Goal: Task Accomplishment & Management: Use online tool/utility

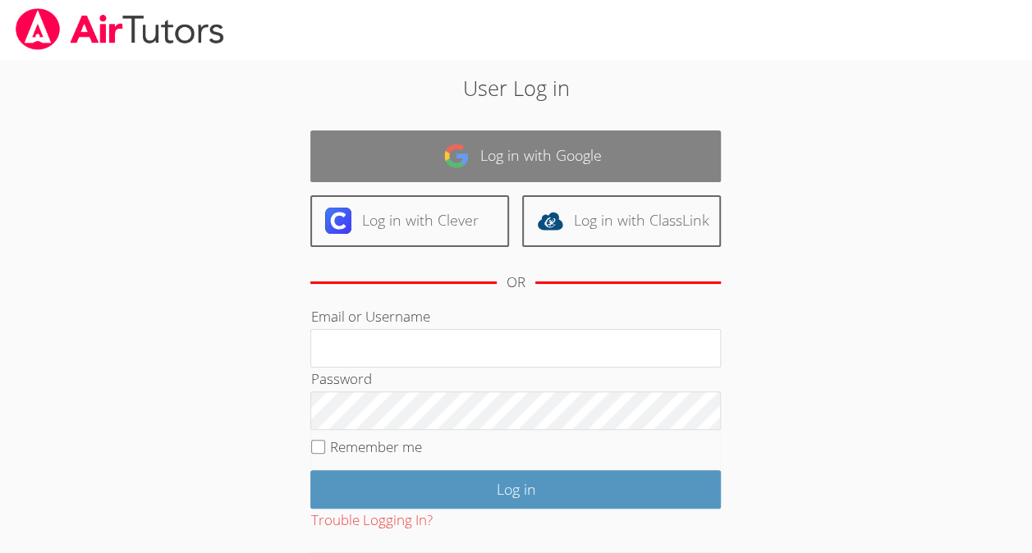
click at [683, 136] on link "Log in with Google" at bounding box center [515, 157] width 410 height 52
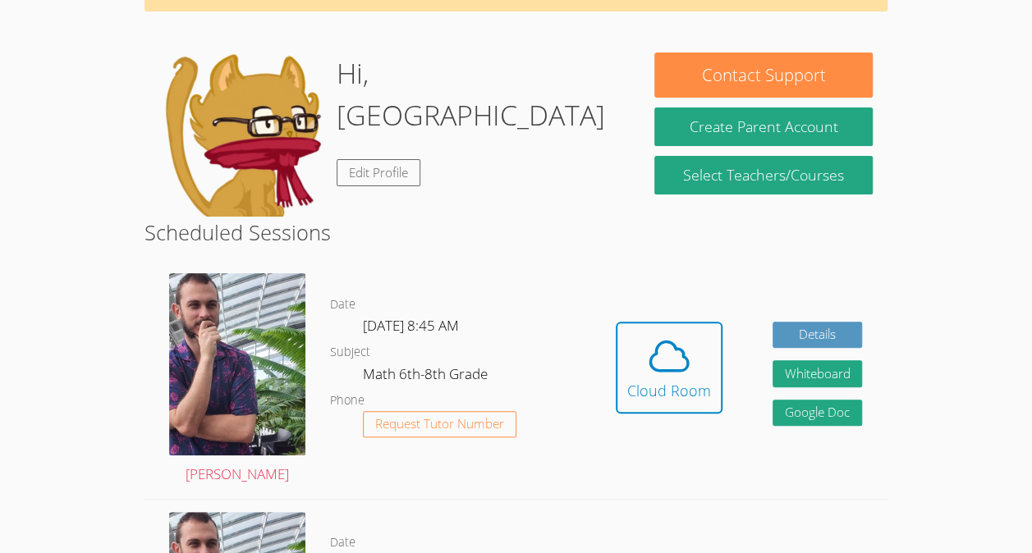
scroll to position [106, 0]
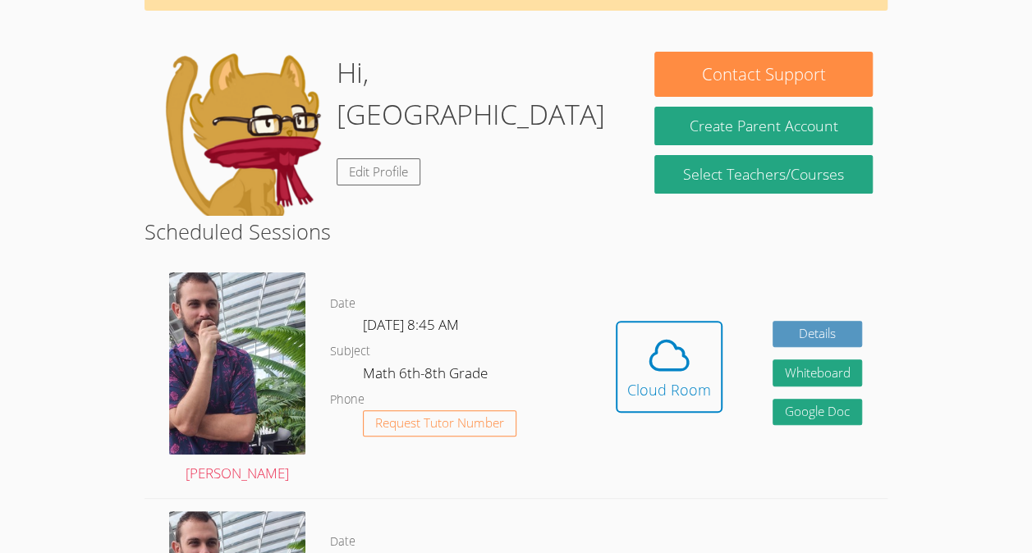
click at [967, 363] on body "Home Programs Sessions Tutors Messages Billing Logout Yicheng Successfully auth…" at bounding box center [516, 170] width 1032 height 553
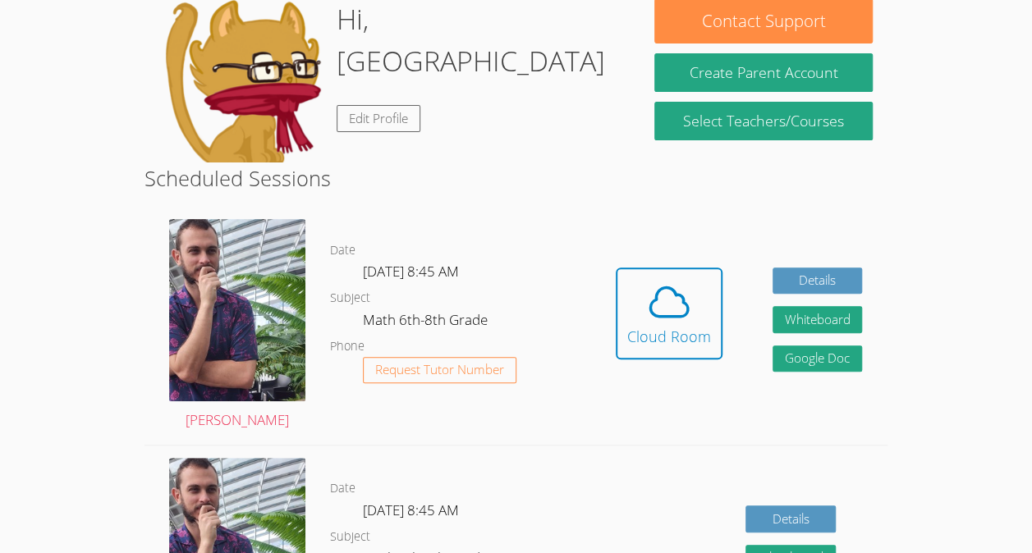
scroll to position [176, 0]
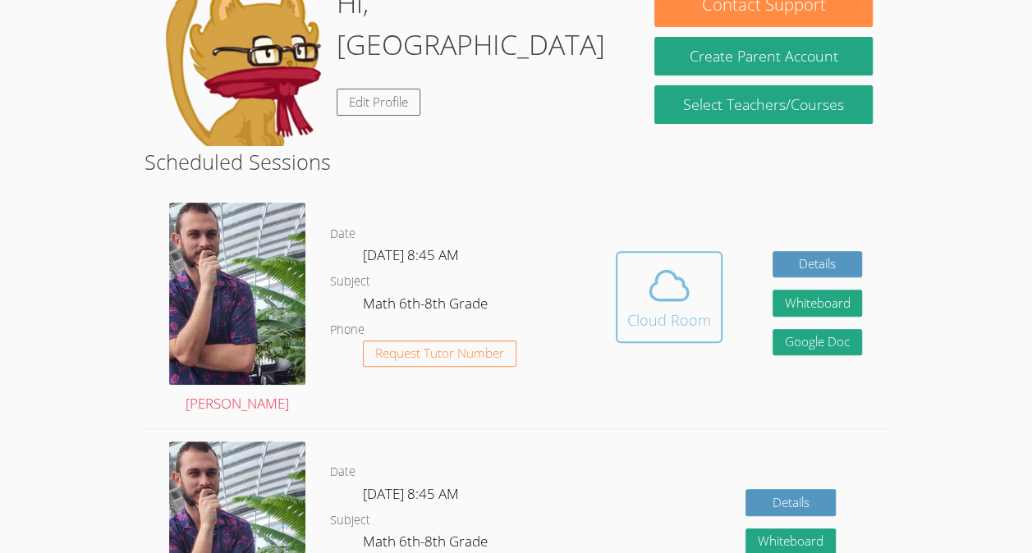
click at [681, 305] on icon at bounding box center [669, 286] width 46 height 46
click at [671, 281] on icon at bounding box center [669, 286] width 46 height 46
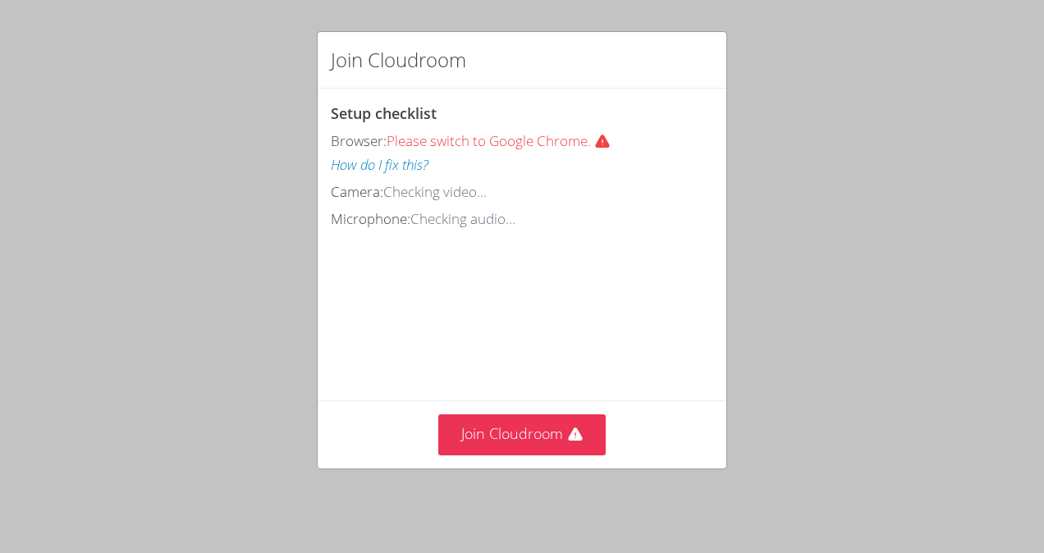
click at [334, 172] on button "How do I fix this?" at bounding box center [380, 166] width 98 height 24
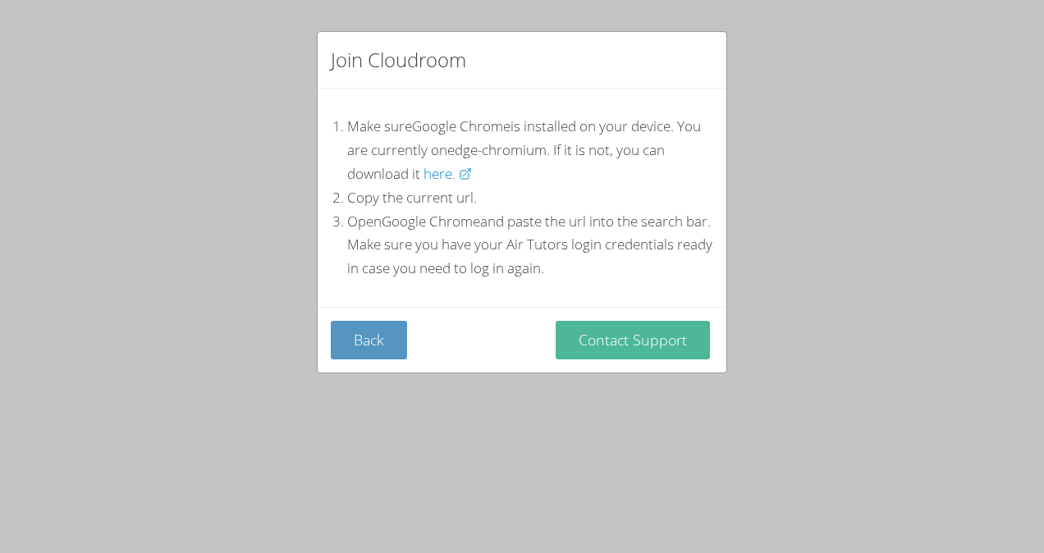
click at [655, 345] on button "Contact Support" at bounding box center [633, 340] width 154 height 39
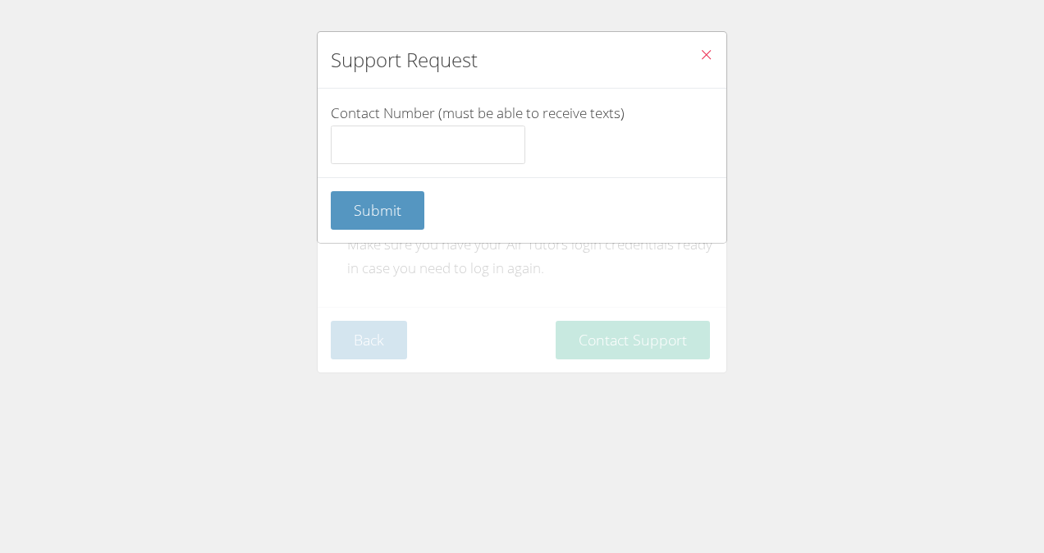
click at [699, 54] on icon "Close" at bounding box center [706, 55] width 14 height 14
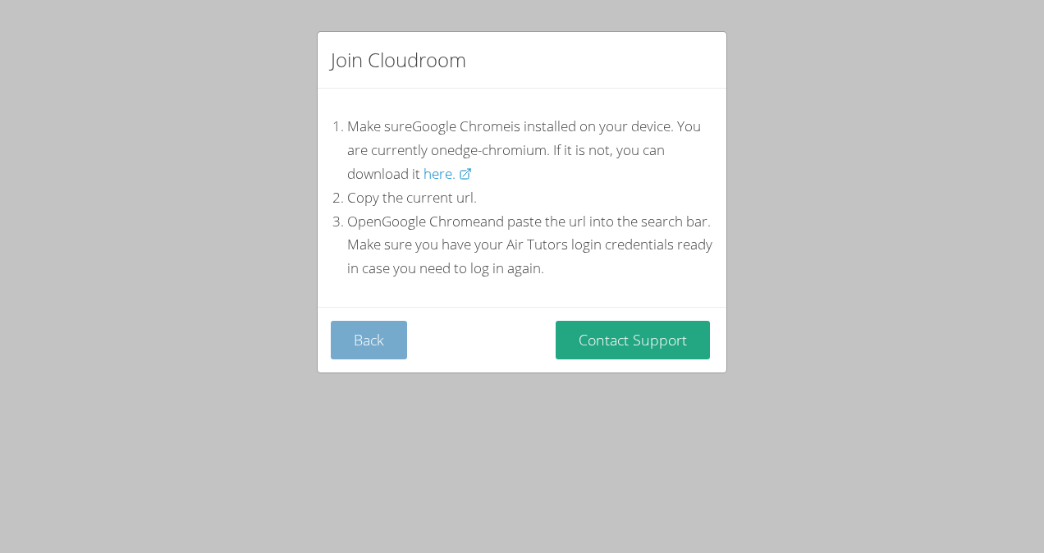
click at [371, 343] on button "Back" at bounding box center [369, 340] width 76 height 39
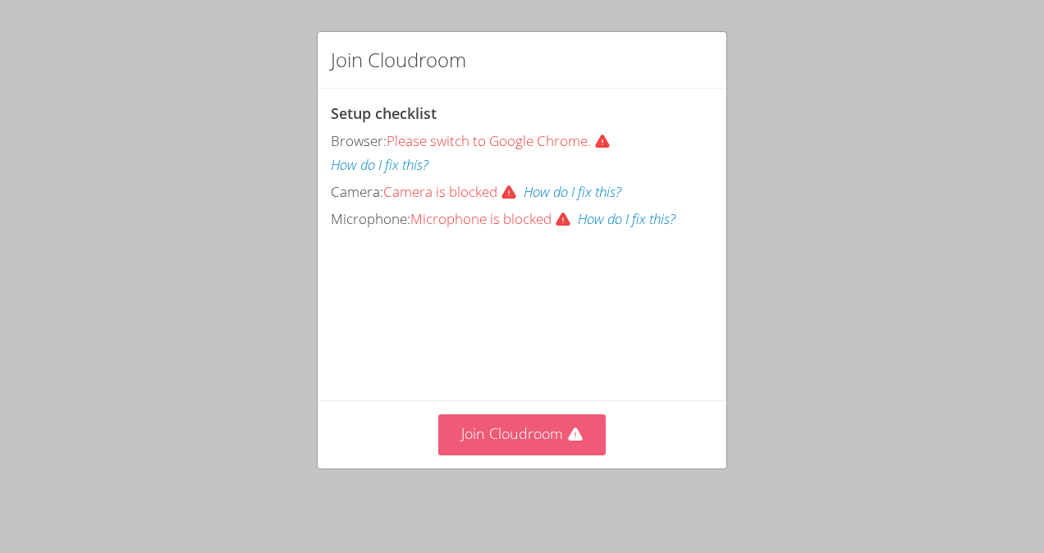
click at [514, 443] on button "Join Cloudroom" at bounding box center [522, 435] width 168 height 40
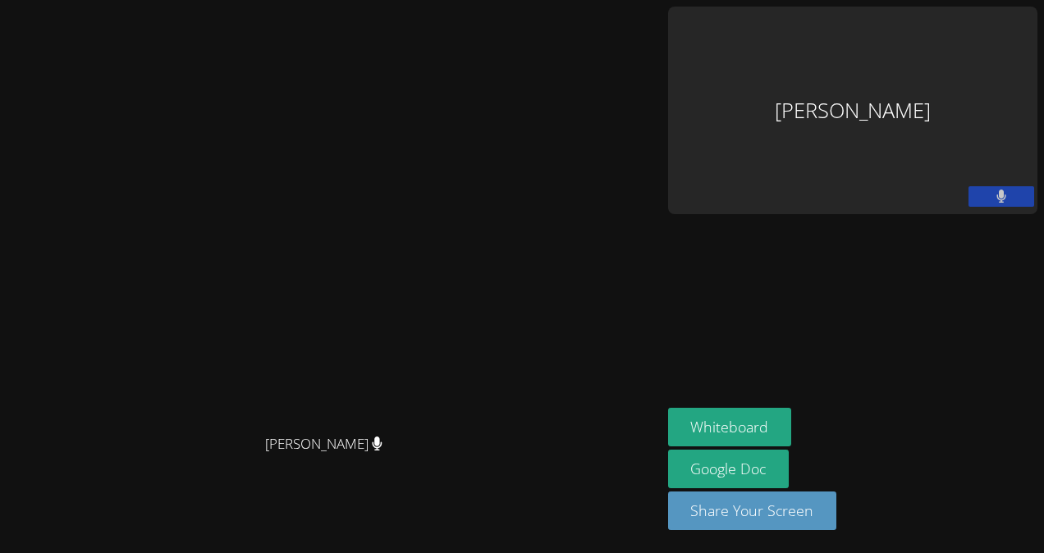
click at [1000, 190] on icon at bounding box center [1002, 197] width 10 height 14
click at [1001, 190] on icon at bounding box center [1000, 197] width 17 height 14
click at [892, 28] on div "Yicheng Peng" at bounding box center [852, 111] width 369 height 208
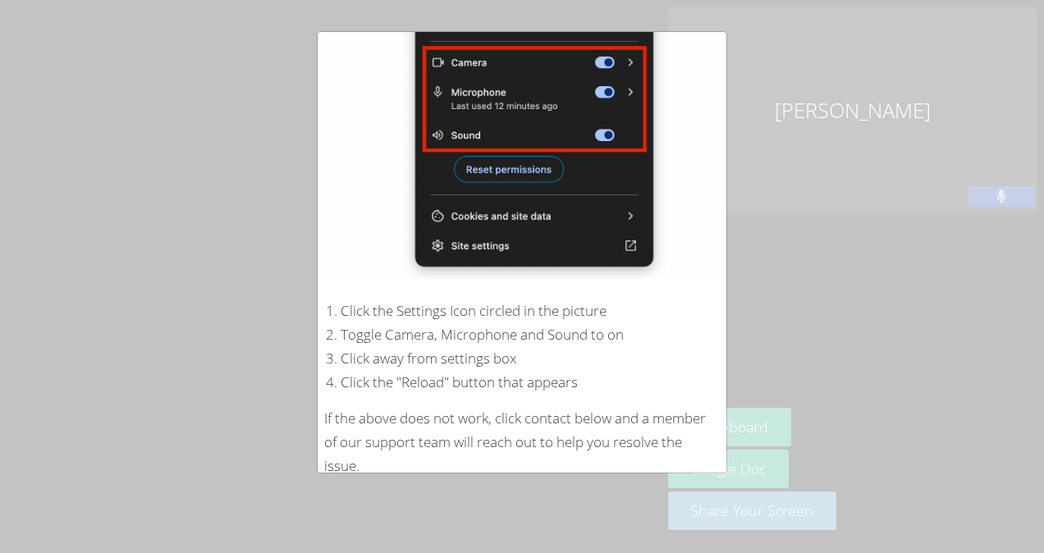
scroll to position [286, 0]
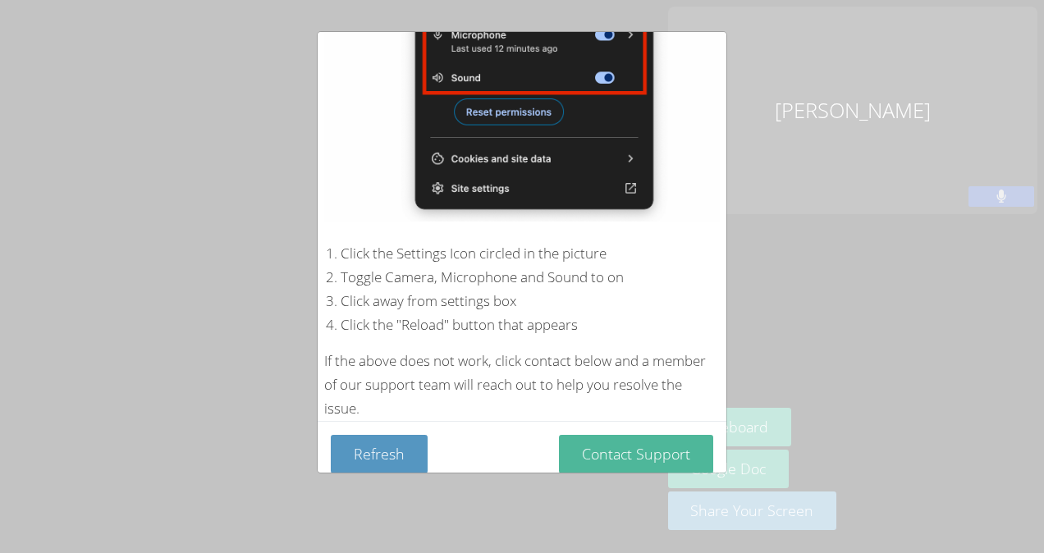
click at [655, 445] on button "Contact Support" at bounding box center [636, 454] width 154 height 39
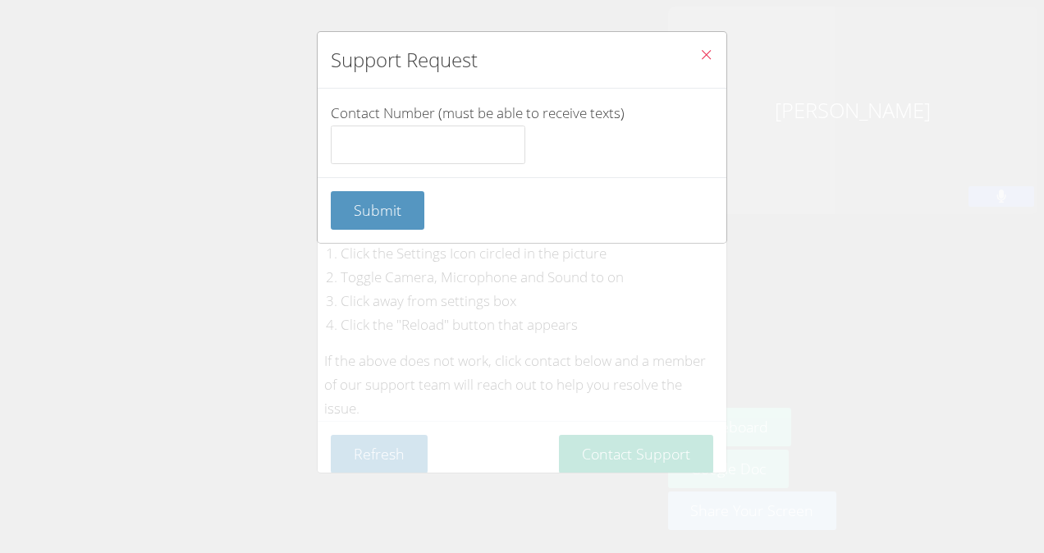
click at [699, 51] on icon "Close" at bounding box center [706, 55] width 14 height 14
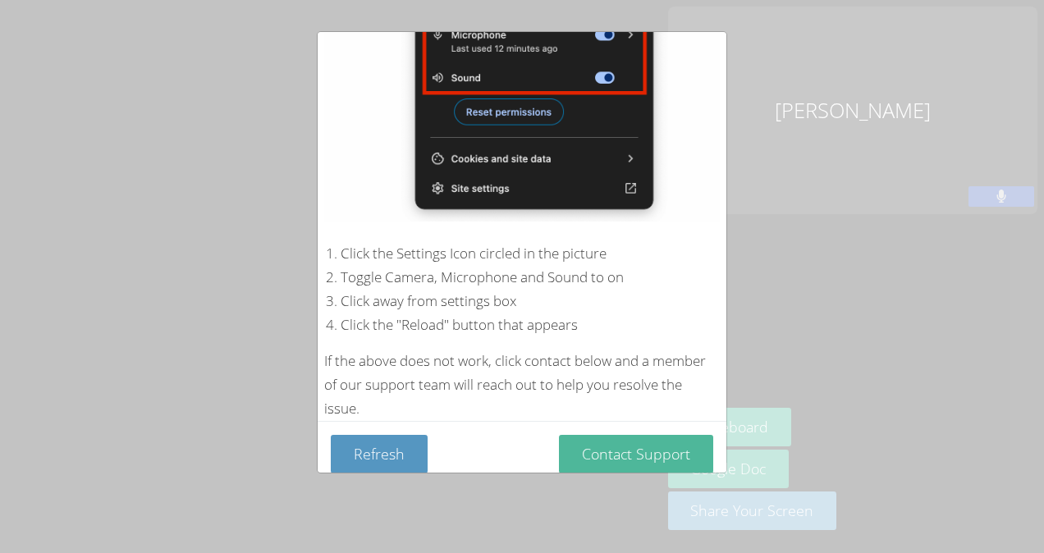
click at [640, 435] on button "Contact Support" at bounding box center [636, 454] width 154 height 39
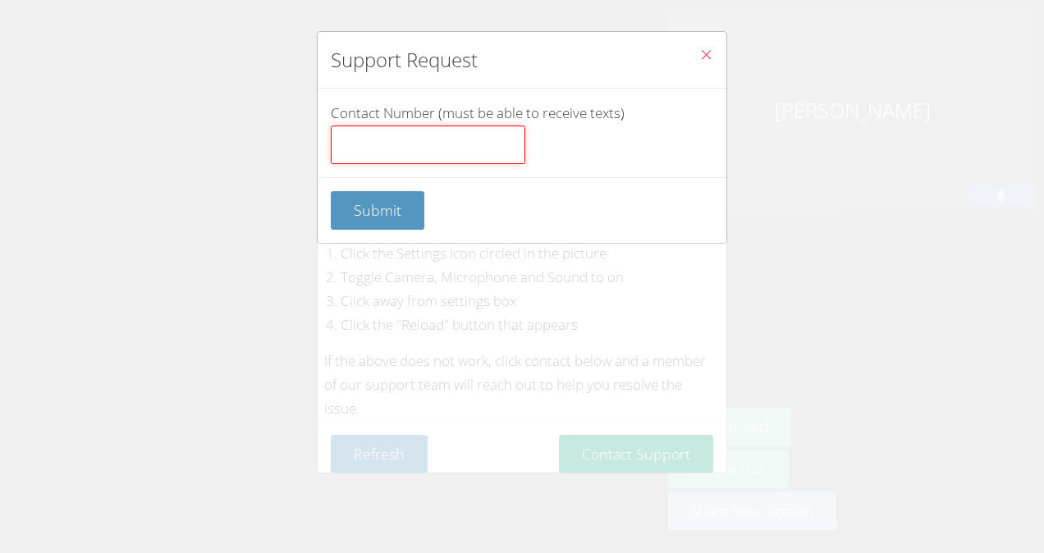
click at [407, 135] on input "Contact Number (must be able to receive texts)" at bounding box center [428, 145] width 195 height 39
click at [896, 72] on div "Support Request Contact Number (must be able to receive texts) Submit" at bounding box center [522, 276] width 1044 height 553
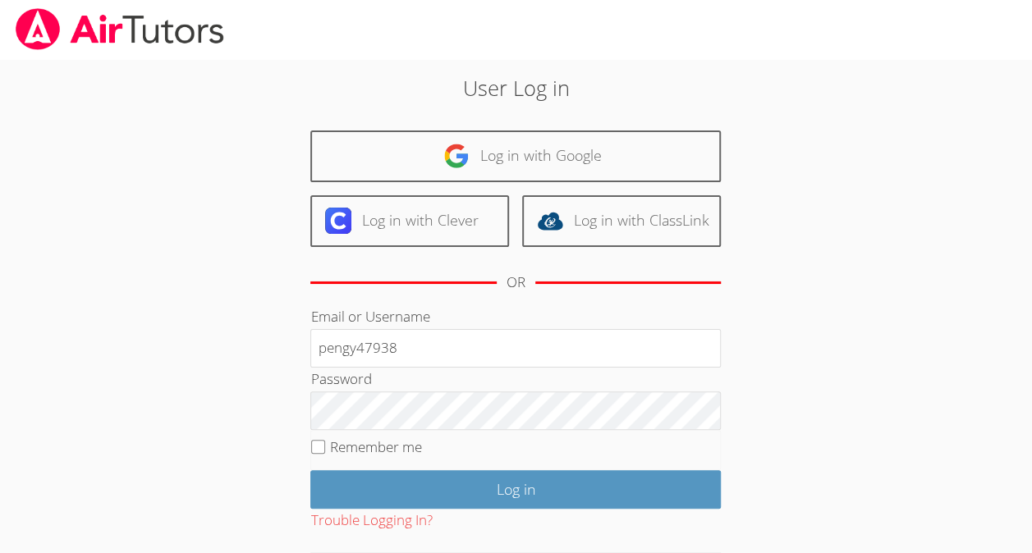
type input "pengy47938"
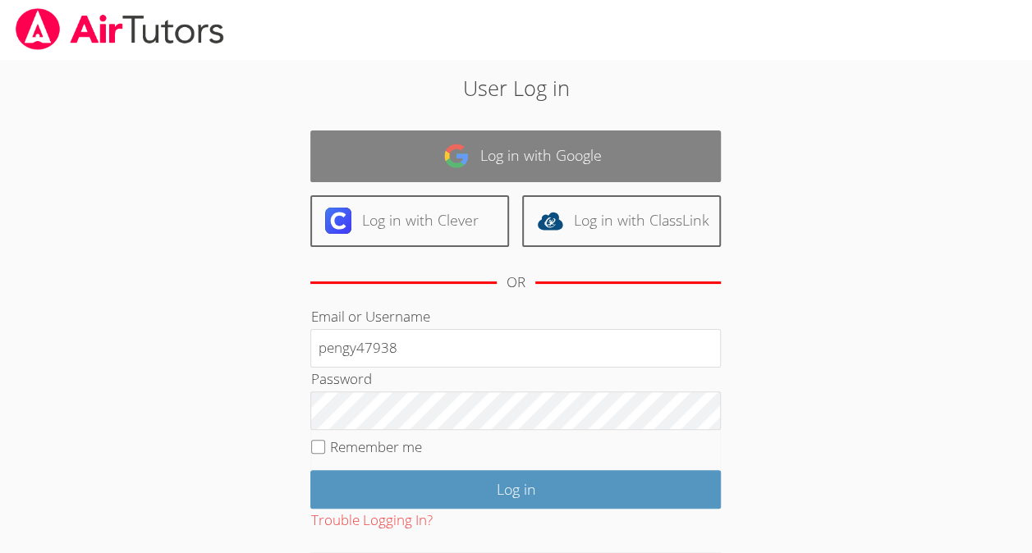
click at [650, 148] on link "Log in with Google" at bounding box center [515, 157] width 410 height 52
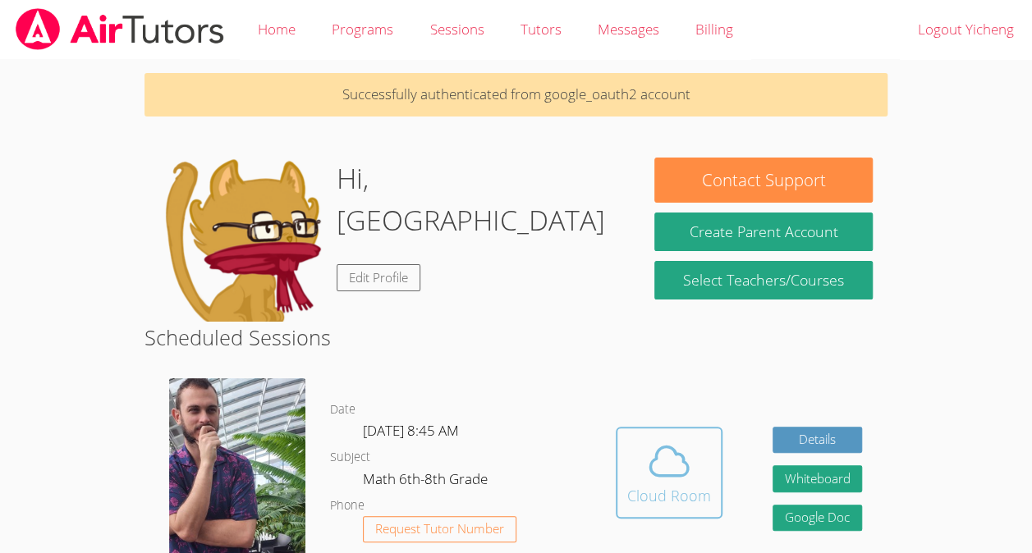
click at [627, 442] on span at bounding box center [669, 461] width 84 height 46
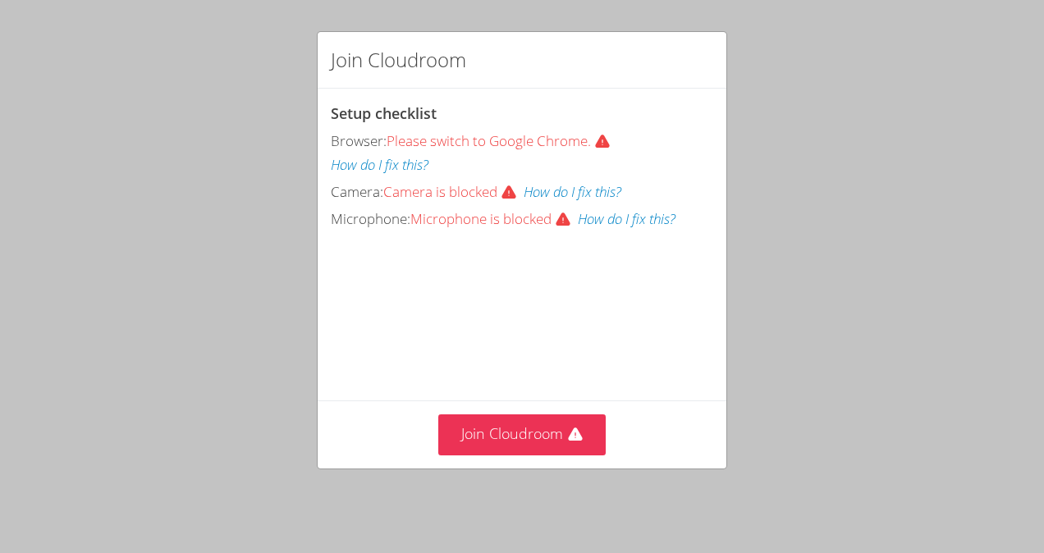
click at [514, 186] on icon at bounding box center [509, 193] width 16 height 16
click at [502, 183] on span "Camera is blocked" at bounding box center [453, 191] width 140 height 19
click at [560, 227] on icon at bounding box center [563, 220] width 16 height 16
click at [517, 446] on button "Join Cloudroom" at bounding box center [522, 435] width 168 height 40
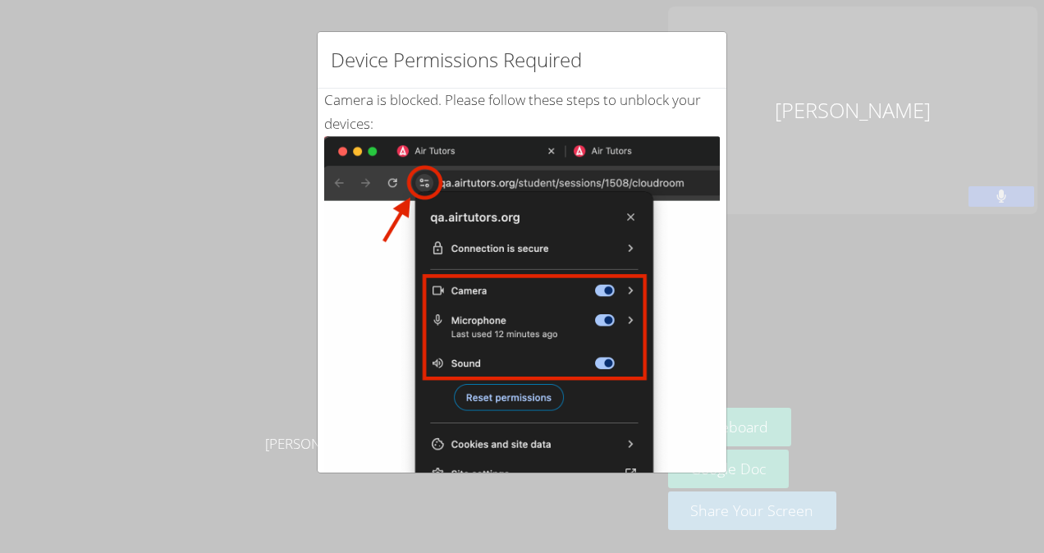
click at [837, 233] on div "Device Permissions Required Camera is blocked . Please follow these steps to un…" at bounding box center [522, 276] width 1044 height 553
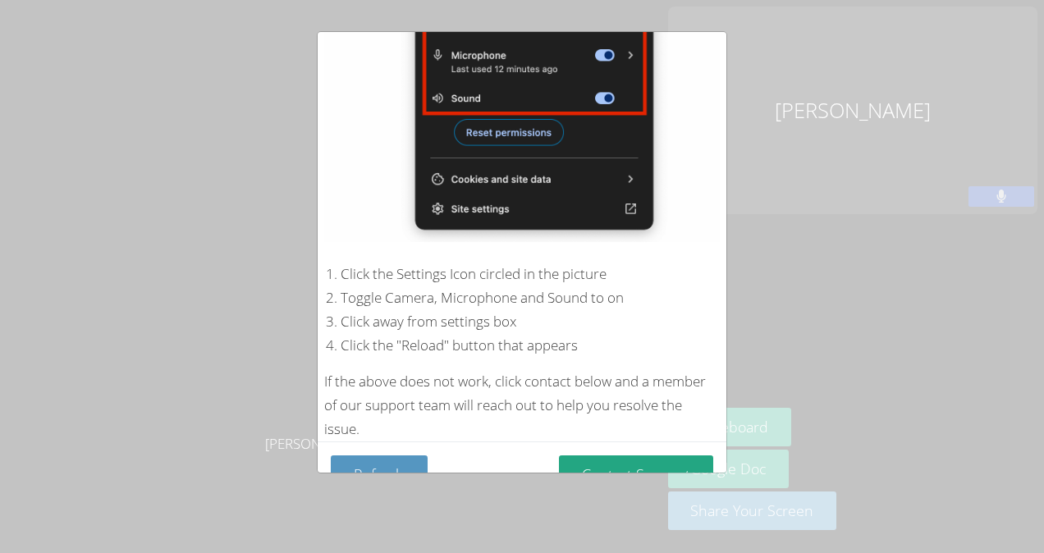
scroll to position [286, 0]
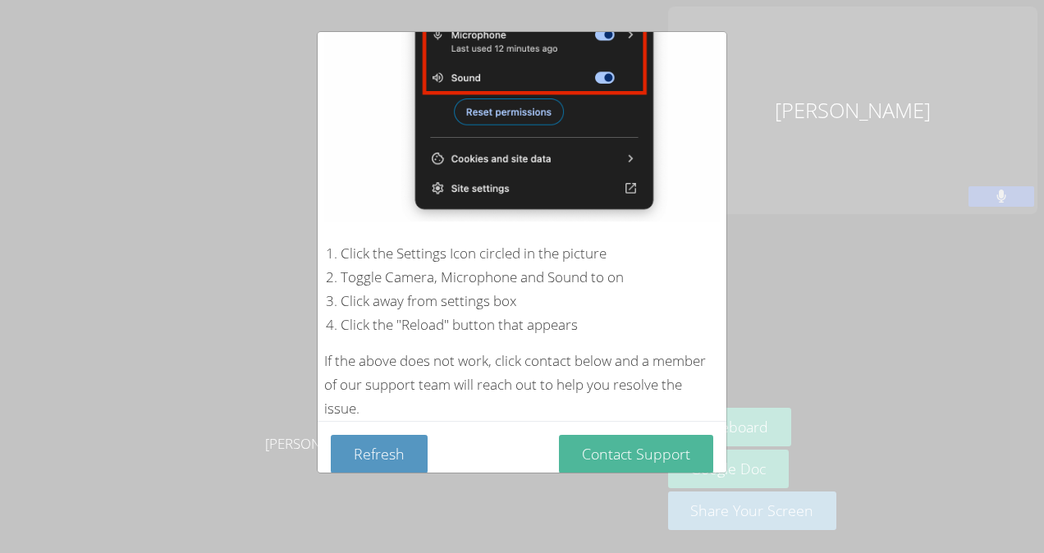
click at [604, 435] on button "Contact Support" at bounding box center [636, 454] width 154 height 39
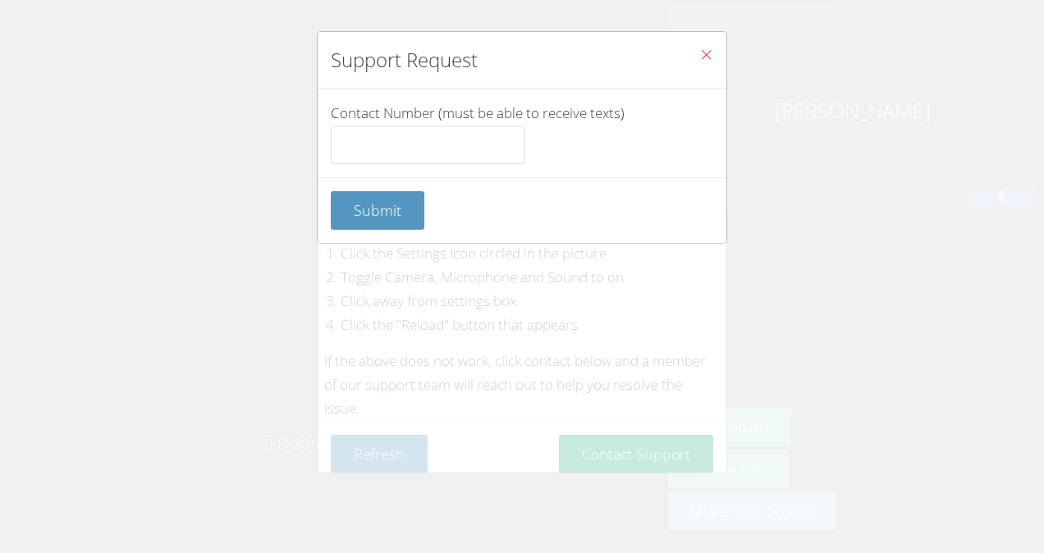
click at [686, 53] on button "Close" at bounding box center [706, 57] width 40 height 50
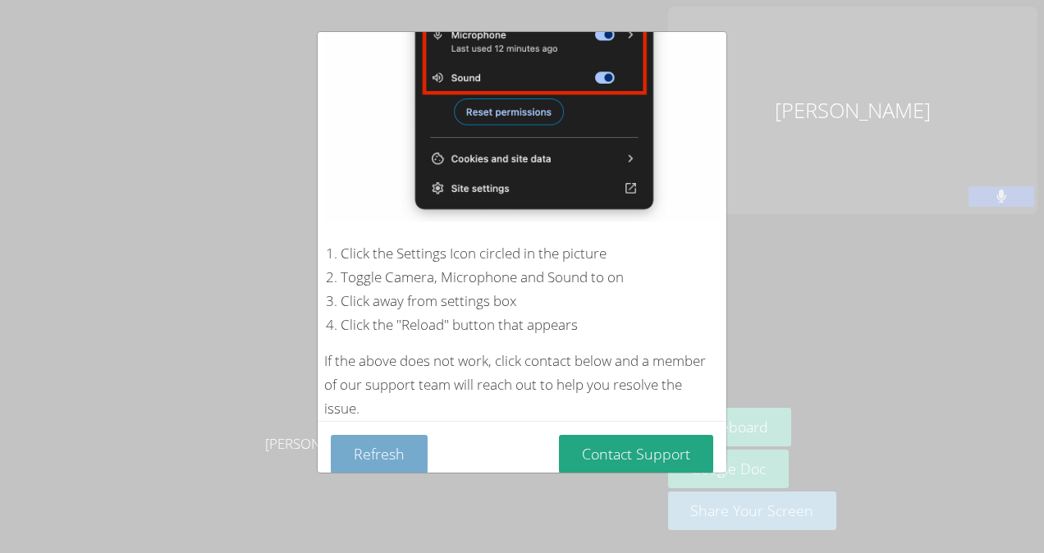
click at [382, 440] on button "Refresh" at bounding box center [379, 454] width 97 height 39
